Goal: Learn about a topic: Learn about a topic

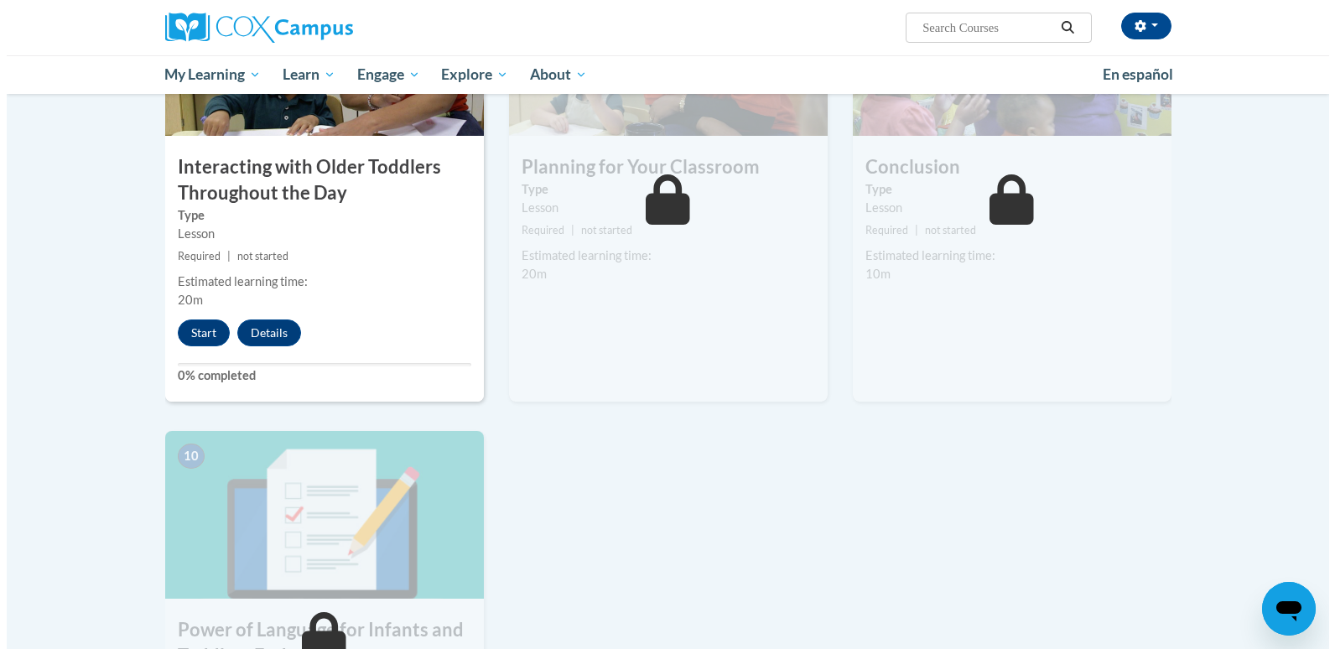
scroll to position [1203, 0]
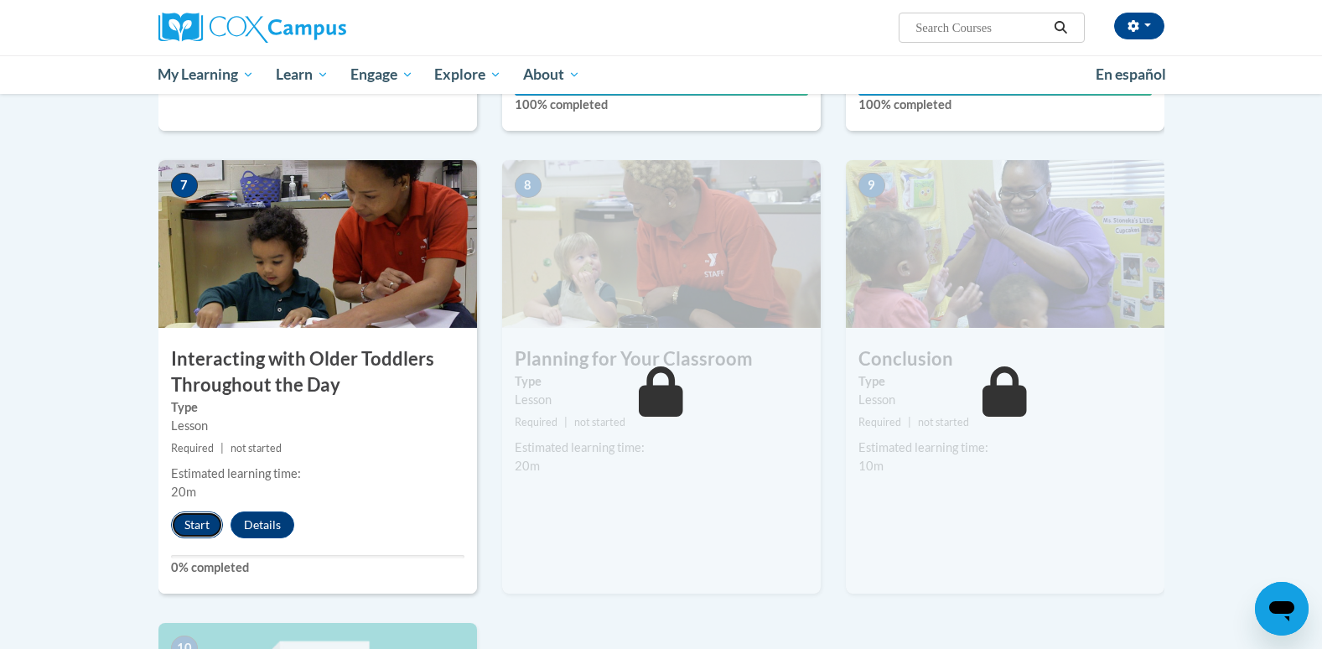
click at [183, 512] on button "Start" at bounding box center [197, 525] width 52 height 27
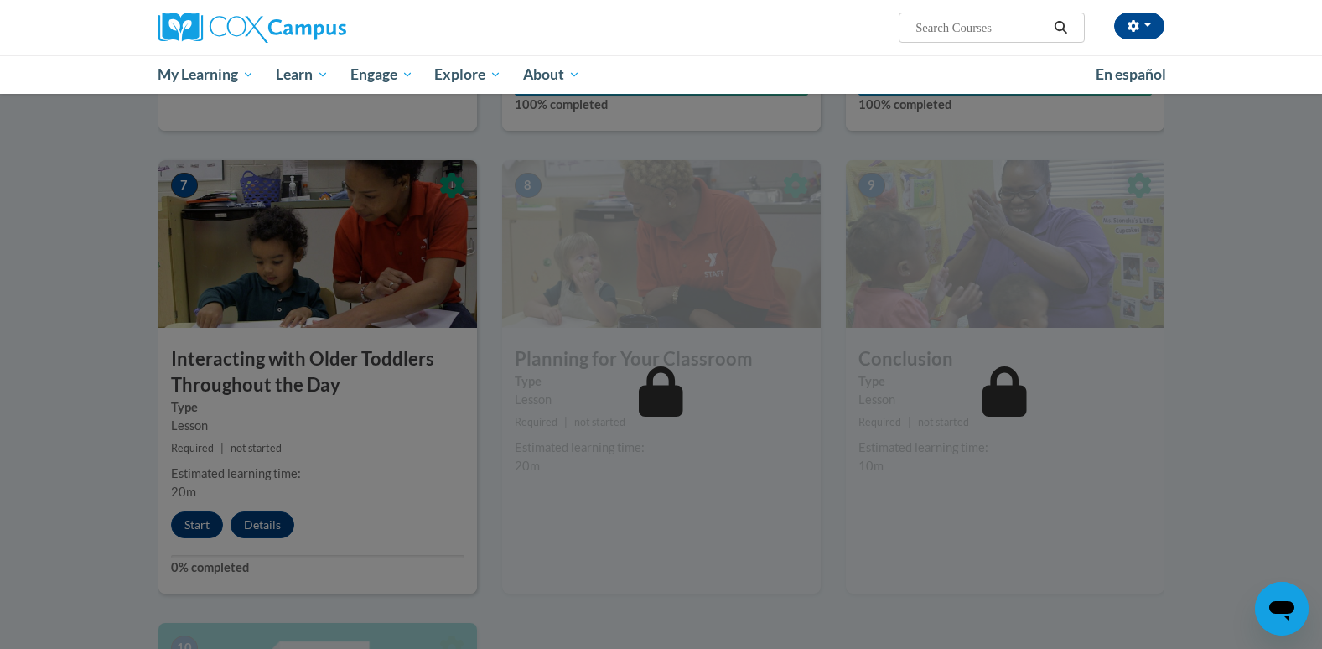
scroll to position [1520, 0]
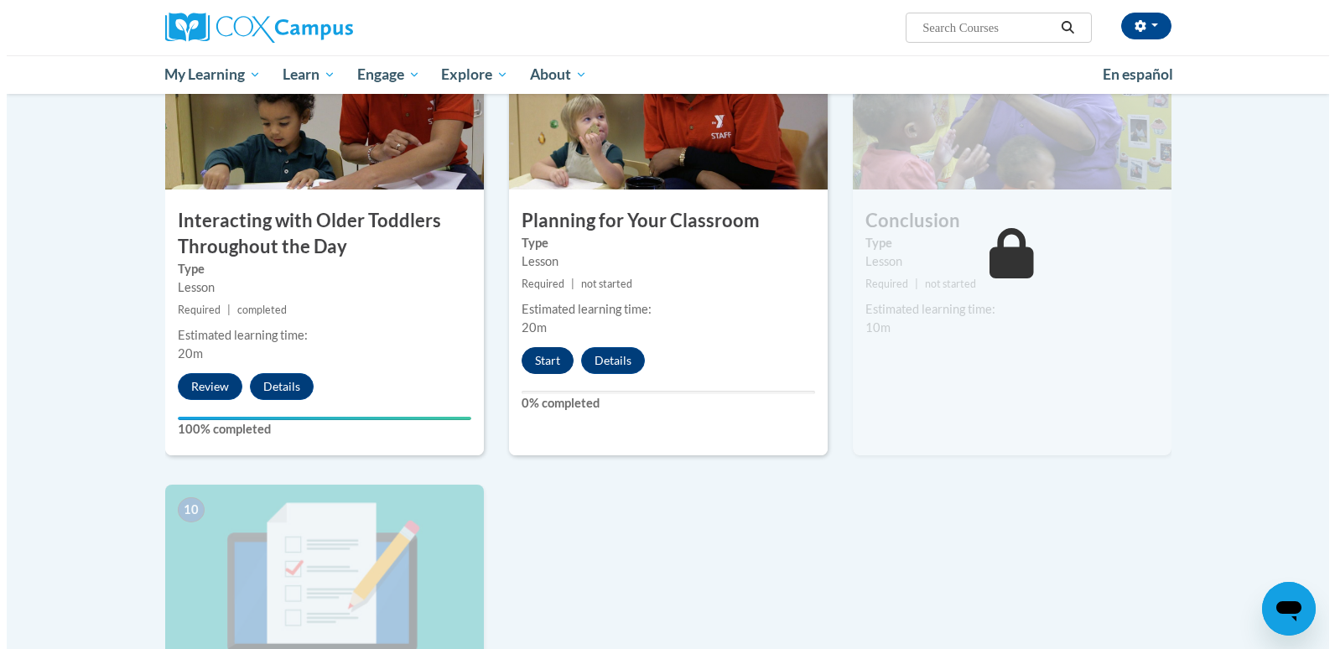
scroll to position [1312, 0]
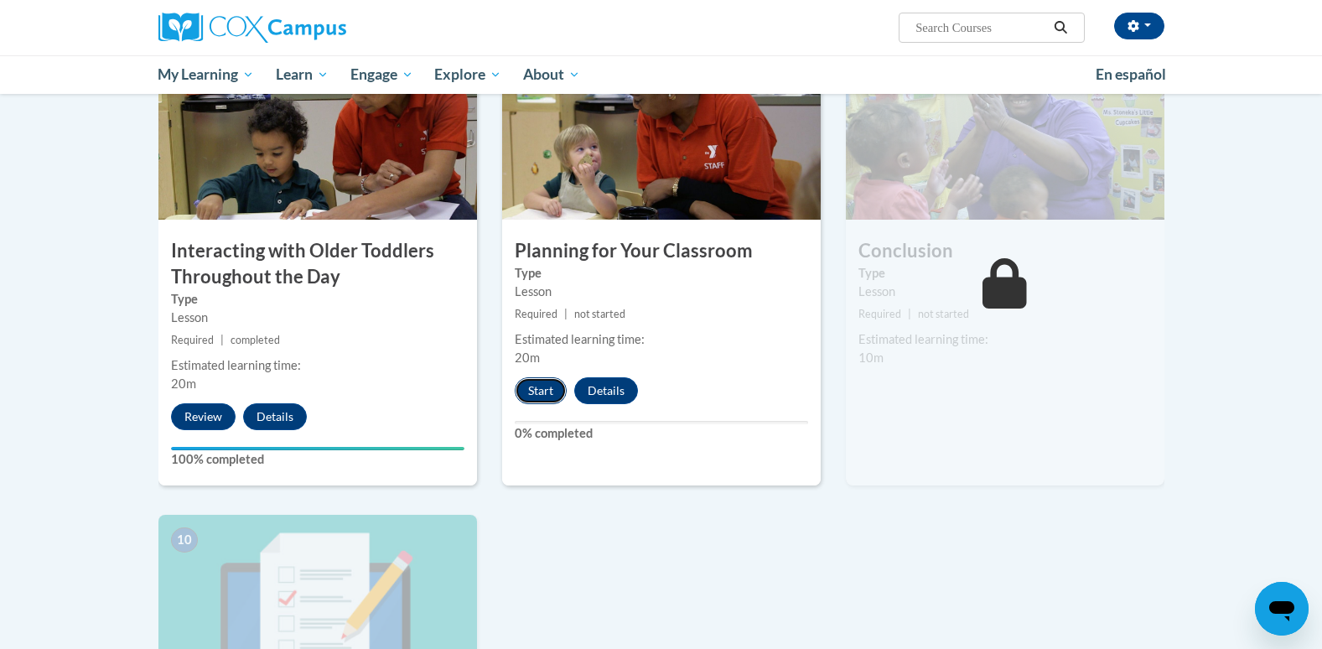
click at [547, 377] on button "Start" at bounding box center [541, 390] width 52 height 27
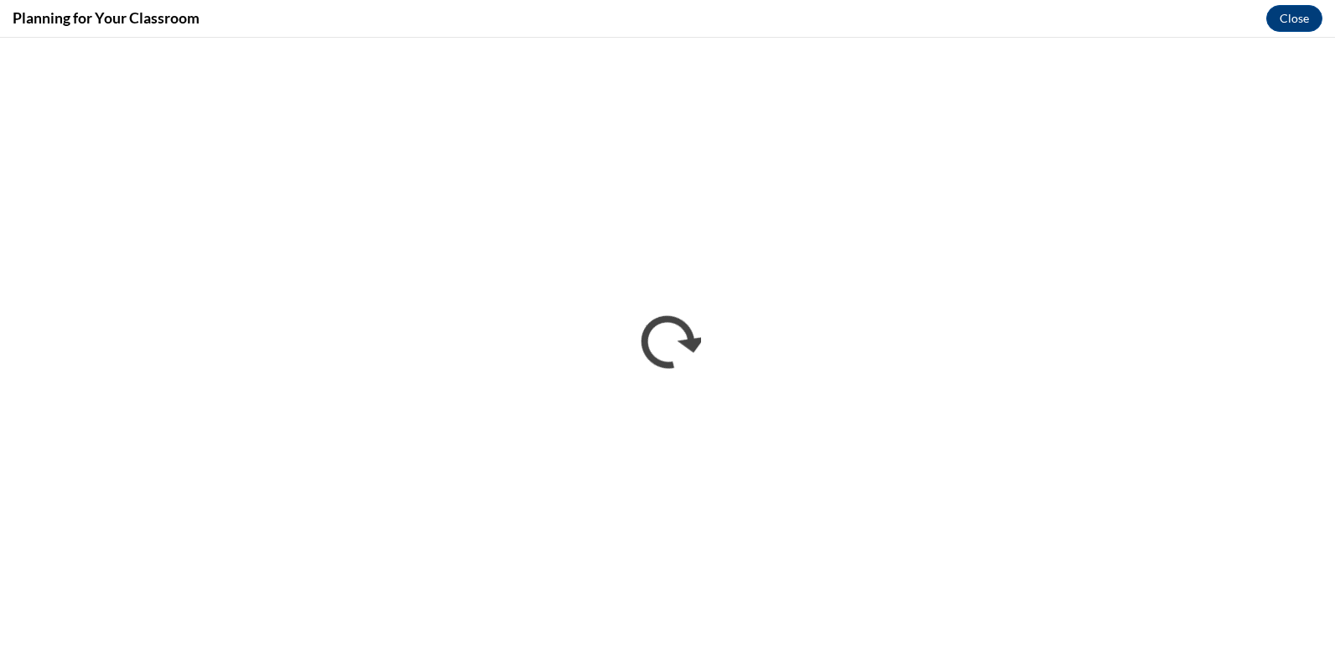
scroll to position [0, 0]
